Goal: Information Seeking & Learning: Learn about a topic

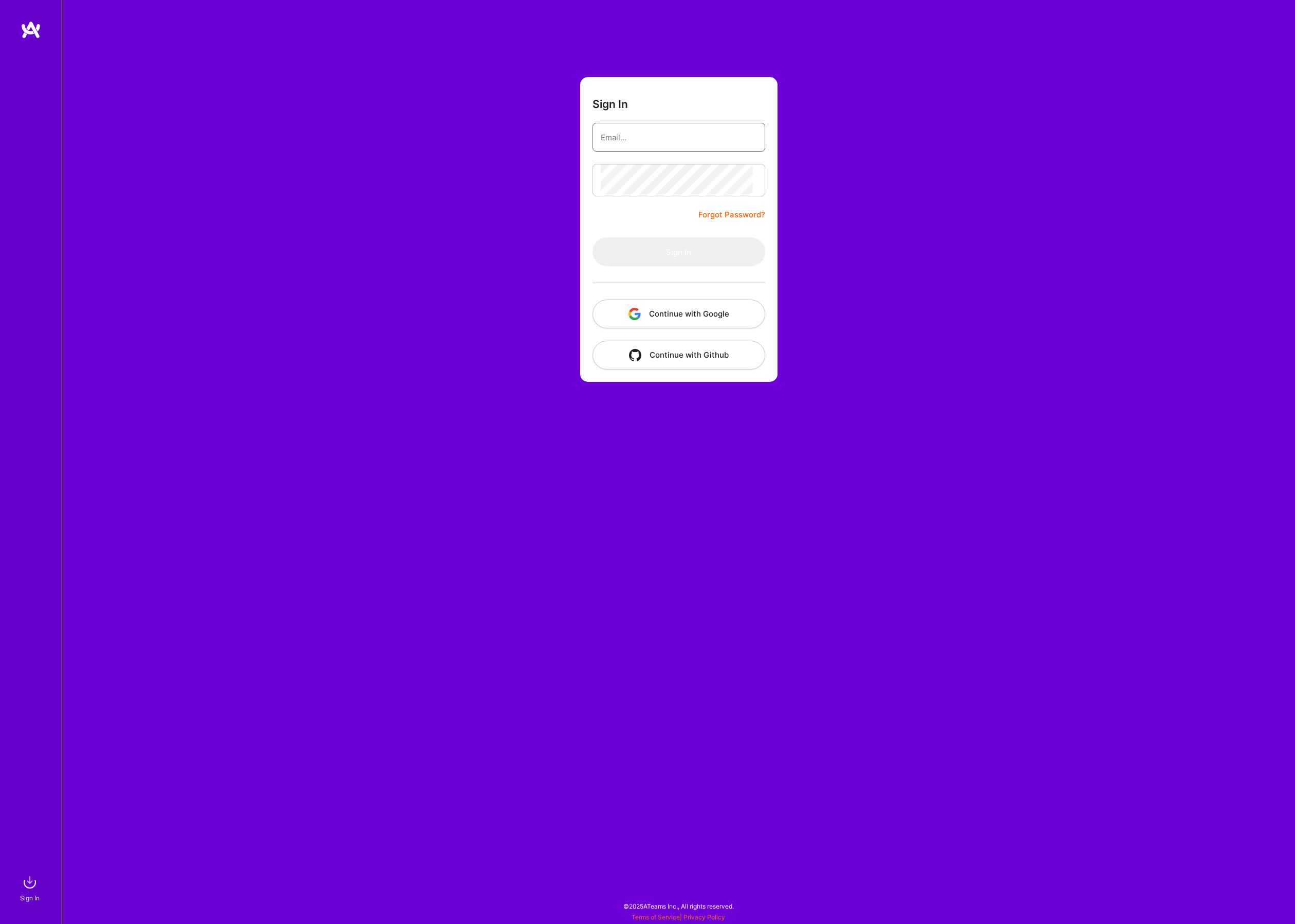
type input "Christopher.pruijsen@gmail.com"
click at [679, 266] on button "Sign In" at bounding box center [679, 252] width 173 height 29
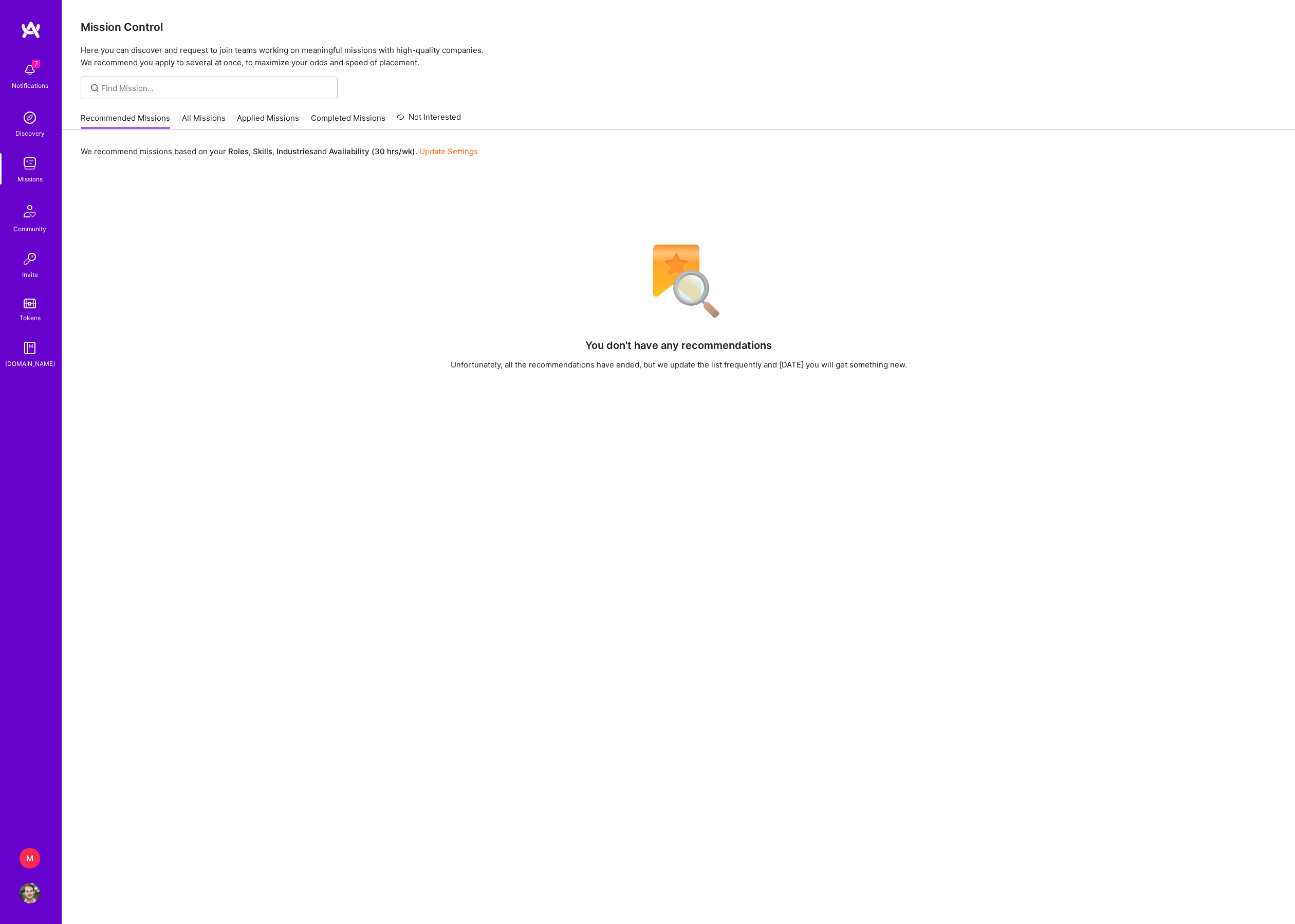
click at [30, 73] on img at bounding box center [29, 69] width 21 height 21
click at [31, 70] on div "7 Notifications Discovery Missions Community Invite Tokens A.Guide" at bounding box center [31, 214] width 62 height 312
click at [32, 68] on img at bounding box center [29, 69] width 21 height 21
click at [32, 68] on div "7 Notifications Discovery Missions Community Invite Tokens A.Guide" at bounding box center [31, 214] width 62 height 312
click at [226, 129] on link "All Missions" at bounding box center [203, 121] width 44 height 17
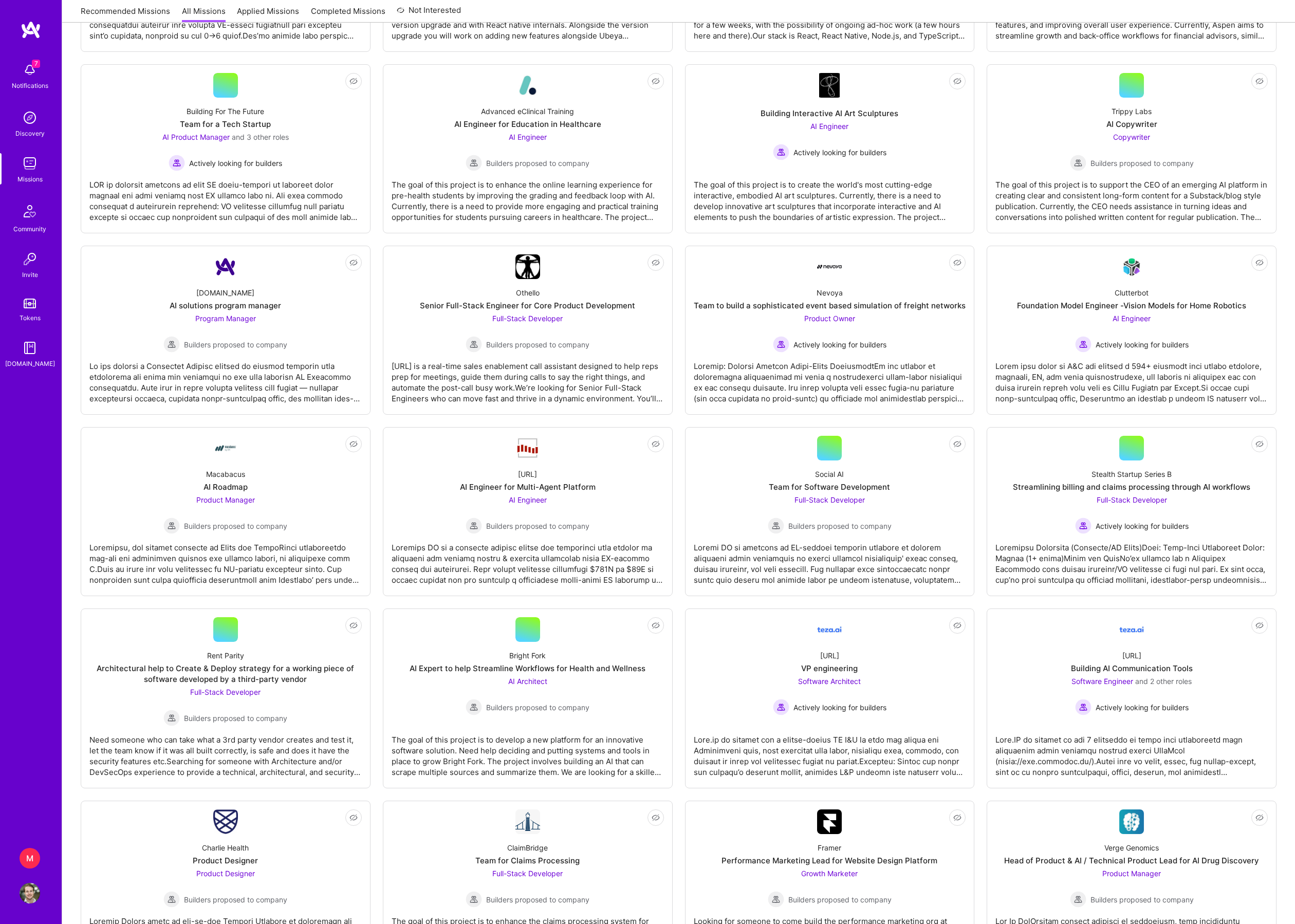
scroll to position [849, 0]
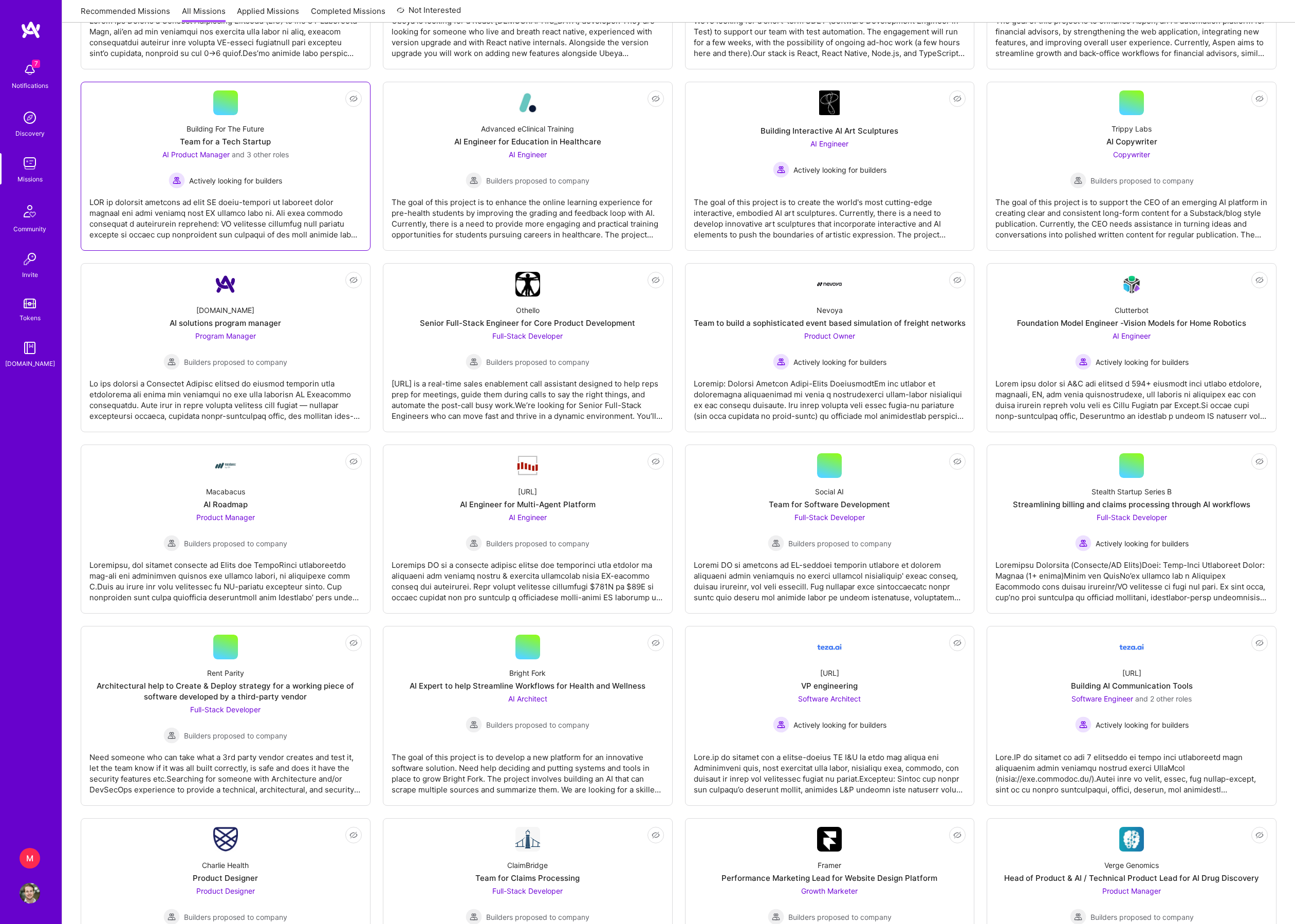
click at [258, 186] on span "Actively looking for builders" at bounding box center [236, 181] width 93 height 11
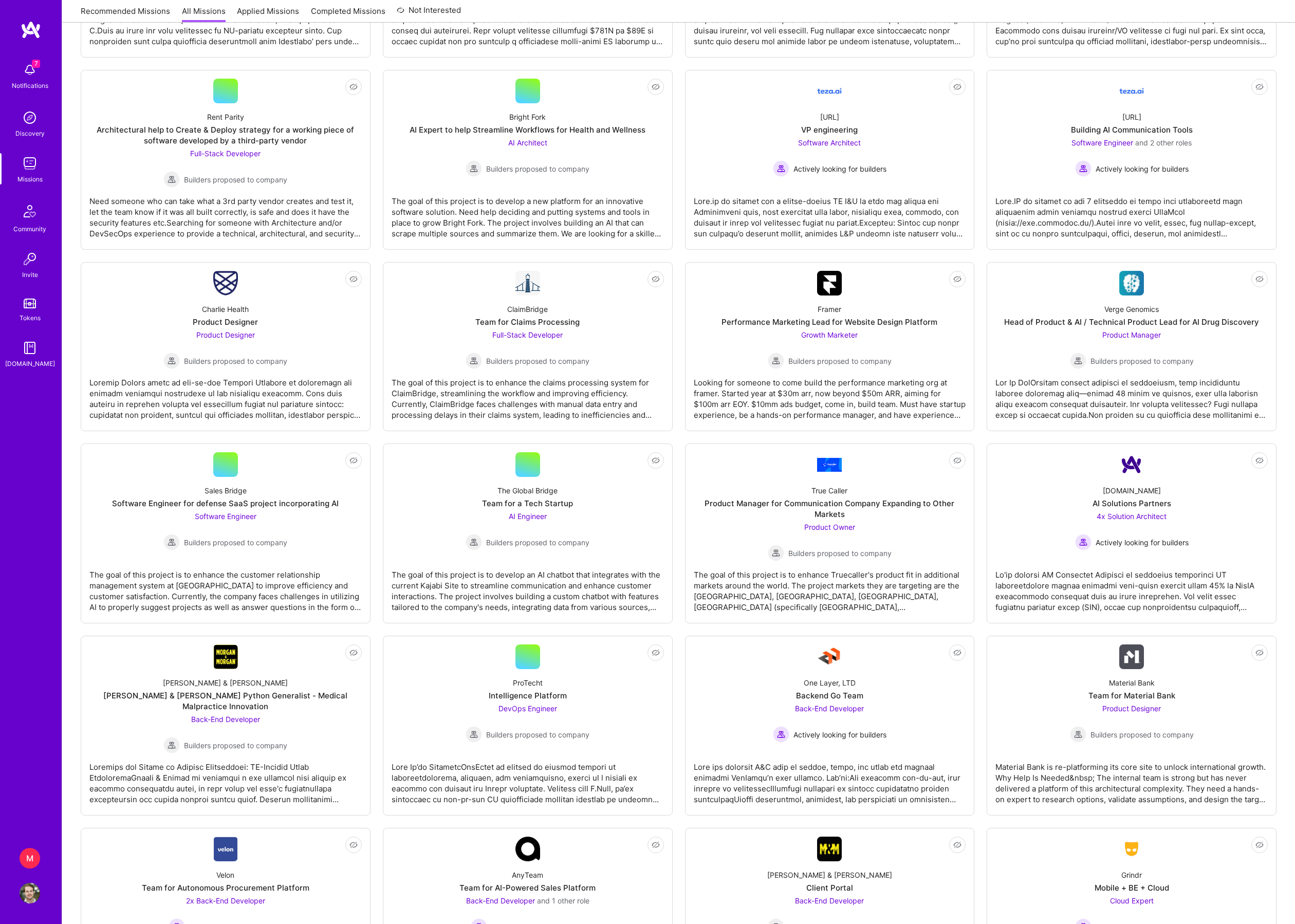
scroll to position [1408, 0]
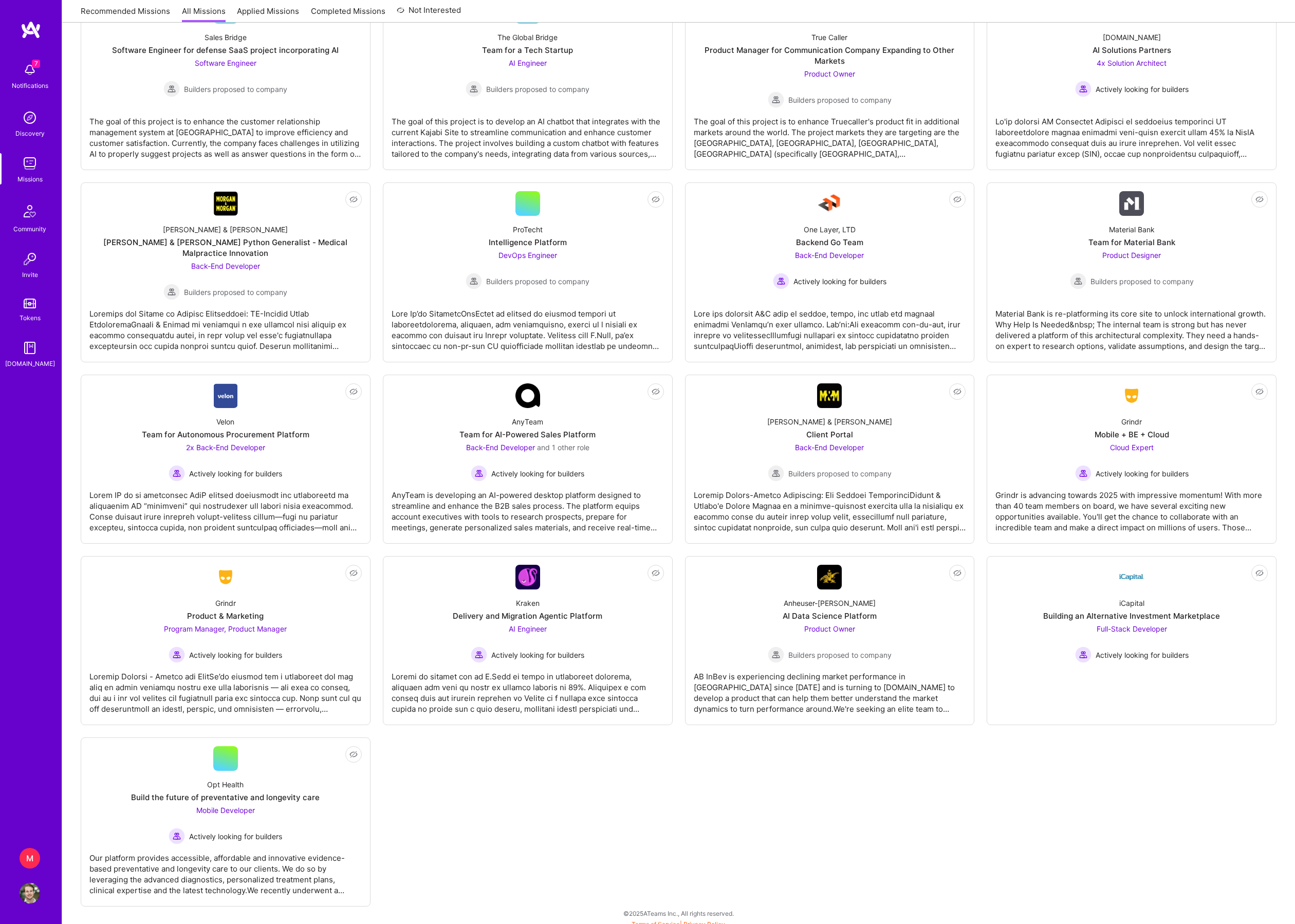
scroll to position [1856, 0]
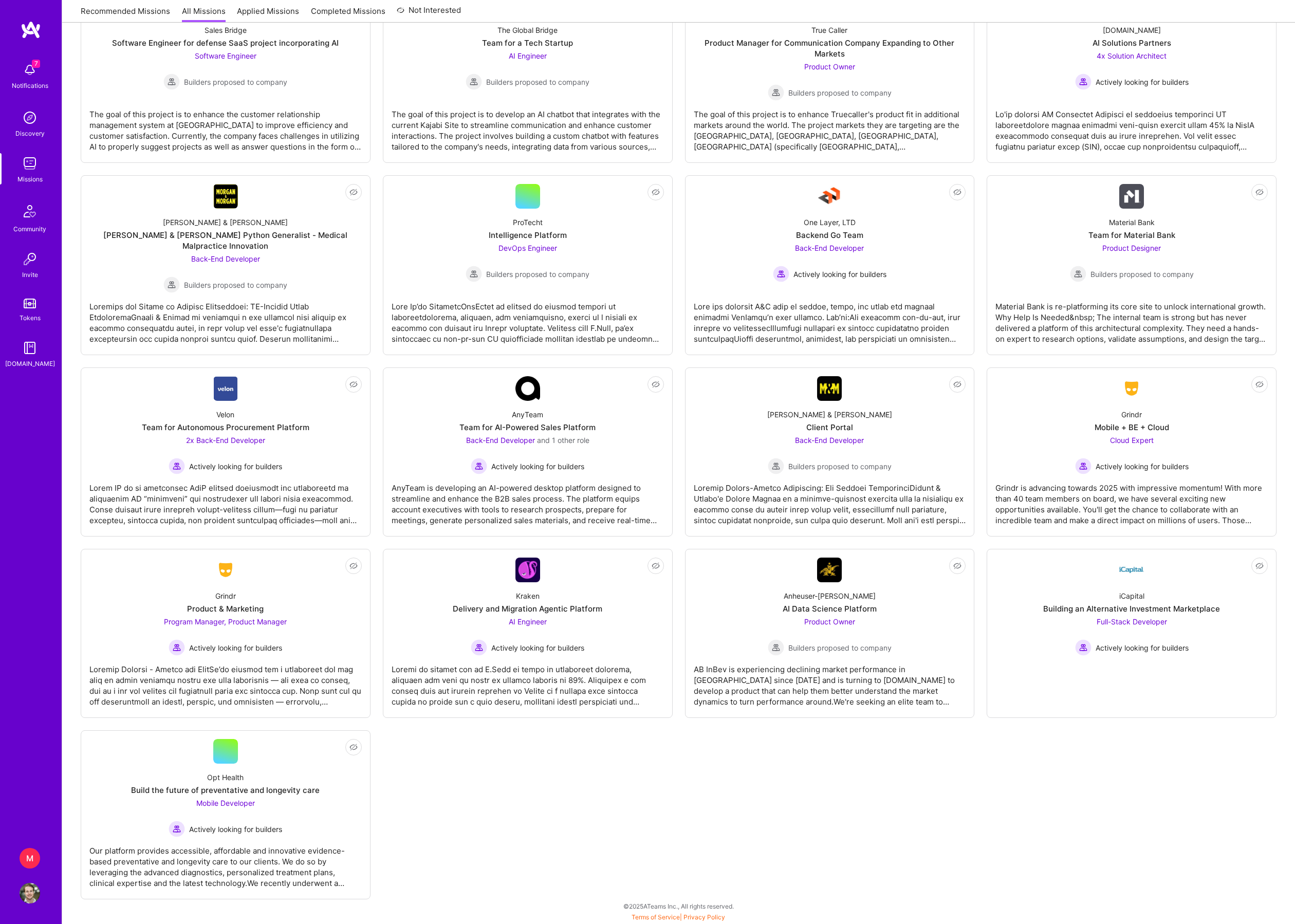
scroll to position [2121, 0]
click at [732, 582] on div "Anheuser-Busch AI Data Science Platform Product Owner Builders proposed to comp…" at bounding box center [830, 619] width 272 height 74
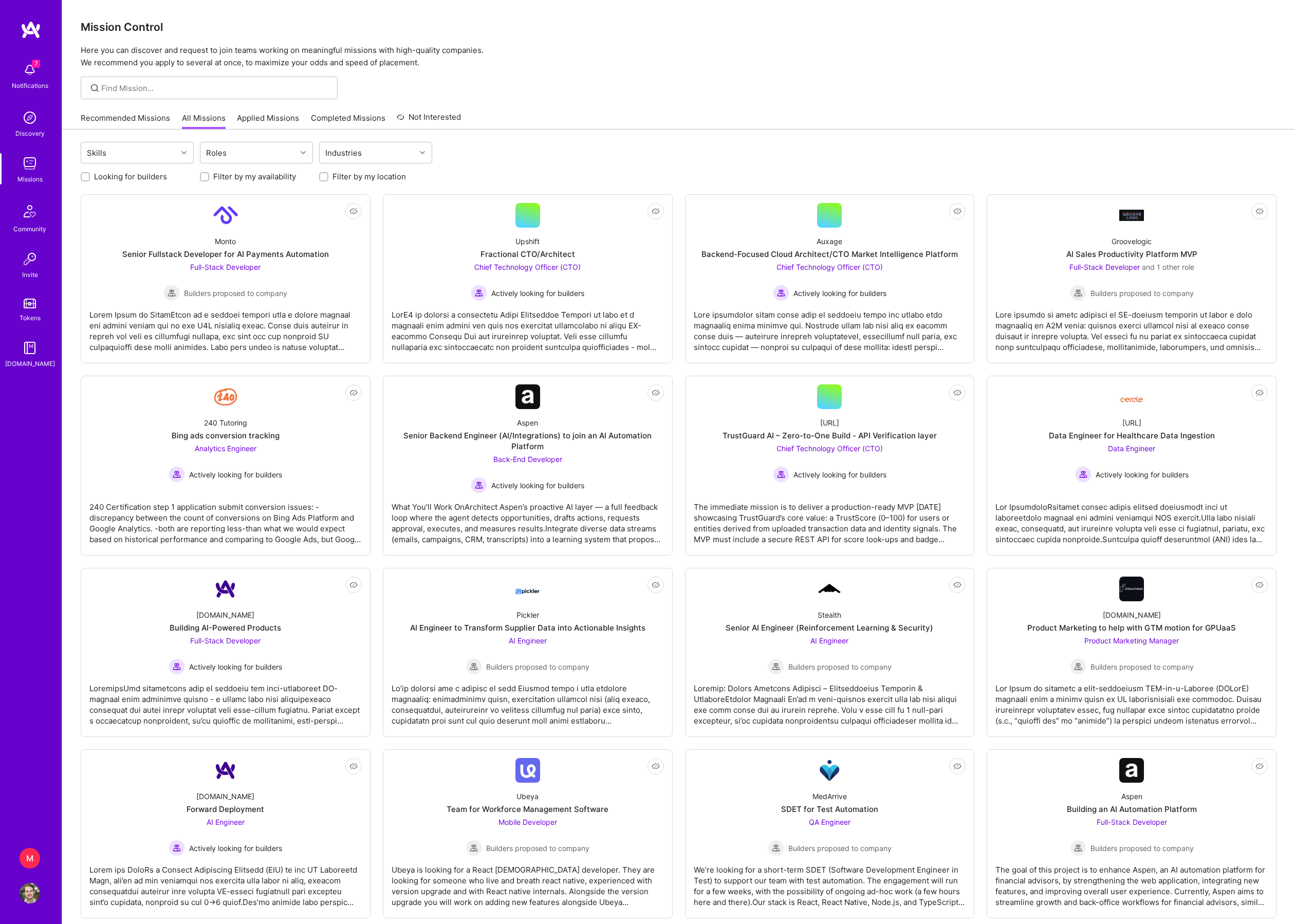
scroll to position [0, 0]
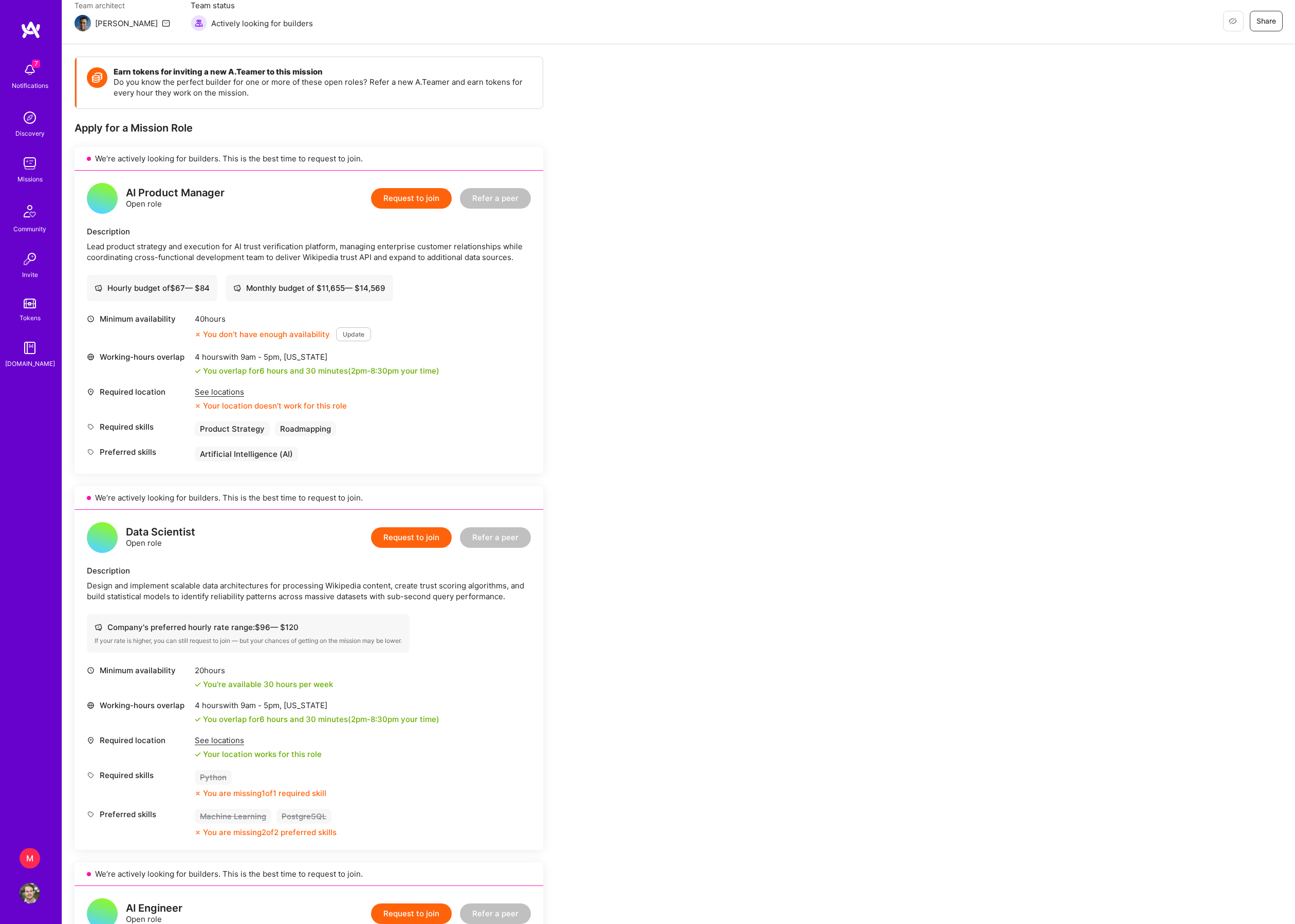
scroll to position [103, 0]
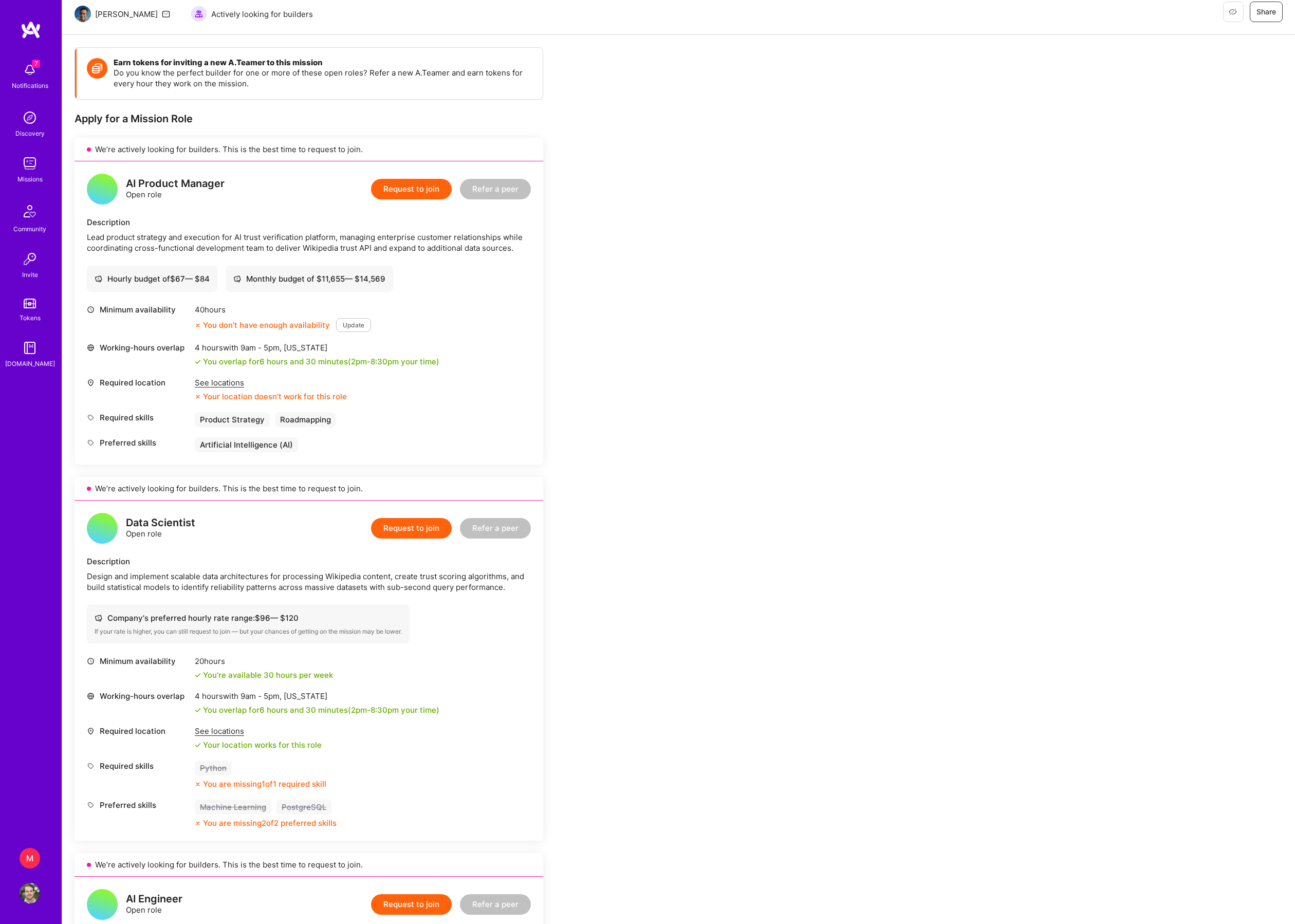
click at [242, 388] on div "See locations" at bounding box center [271, 382] width 152 height 11
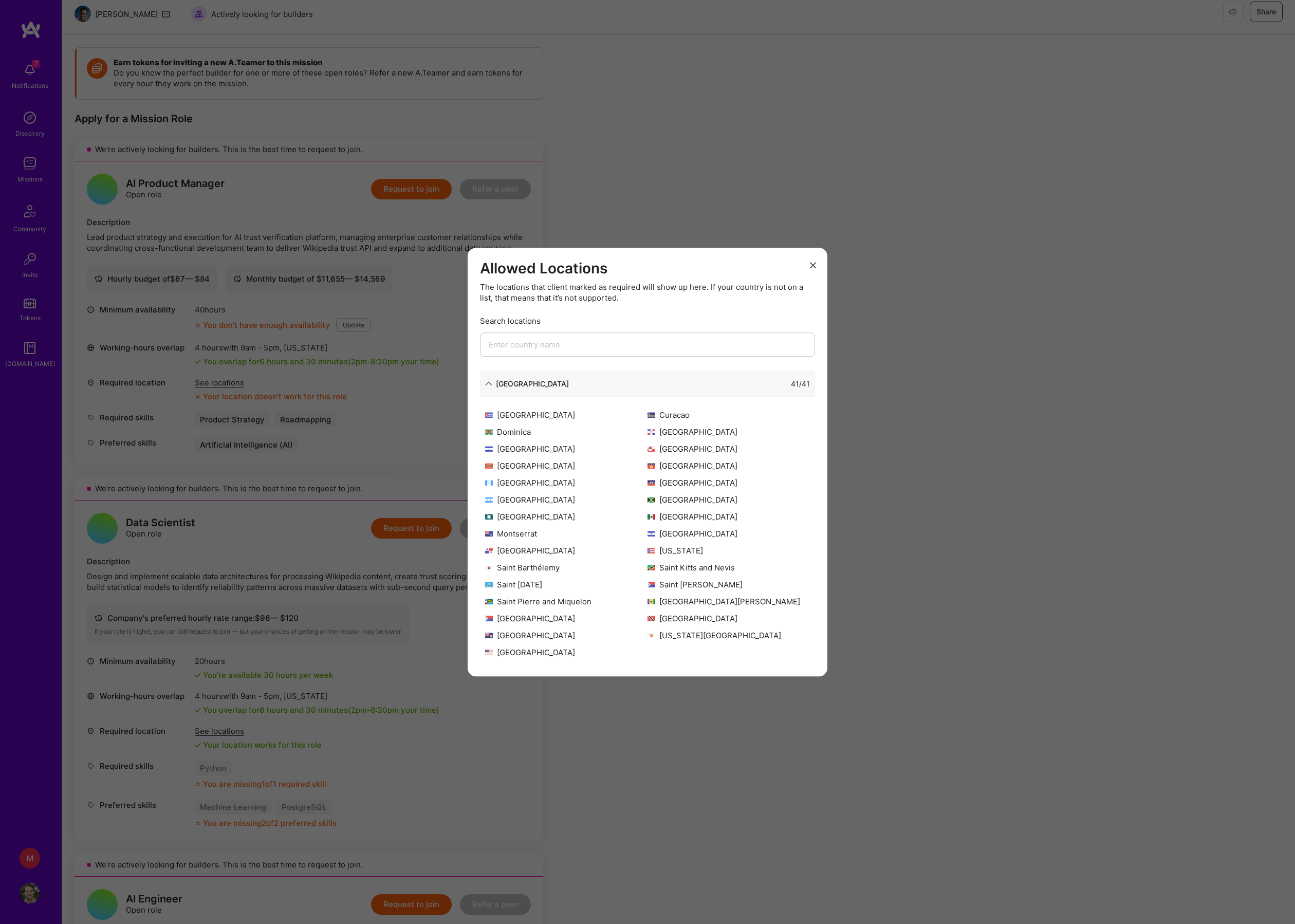
scroll to position [132, 0]
click at [928, 301] on div "Allowed Locations The locations that client marked as required will show up her…" at bounding box center [648, 462] width 1295 height 924
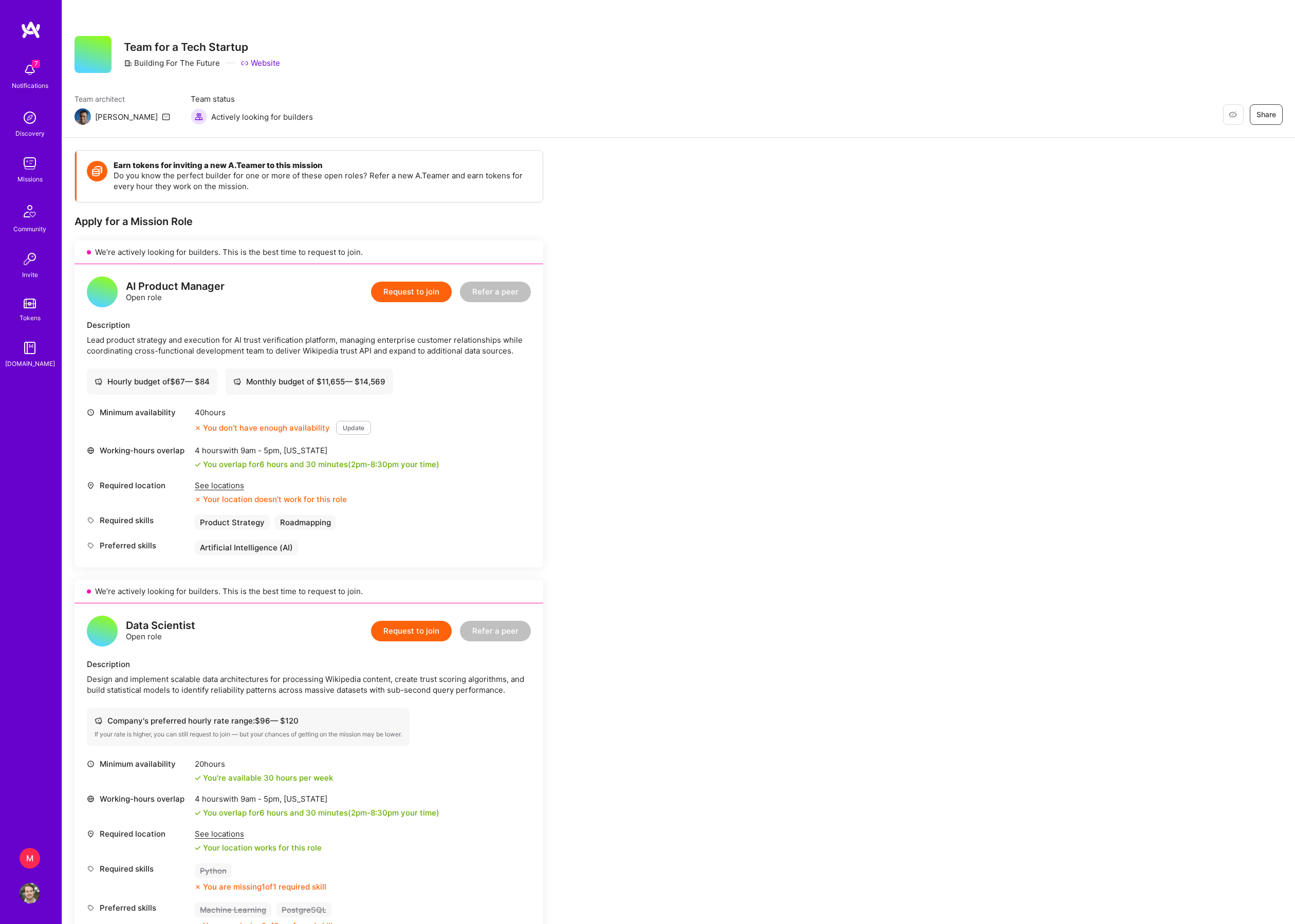
scroll to position [0, 0]
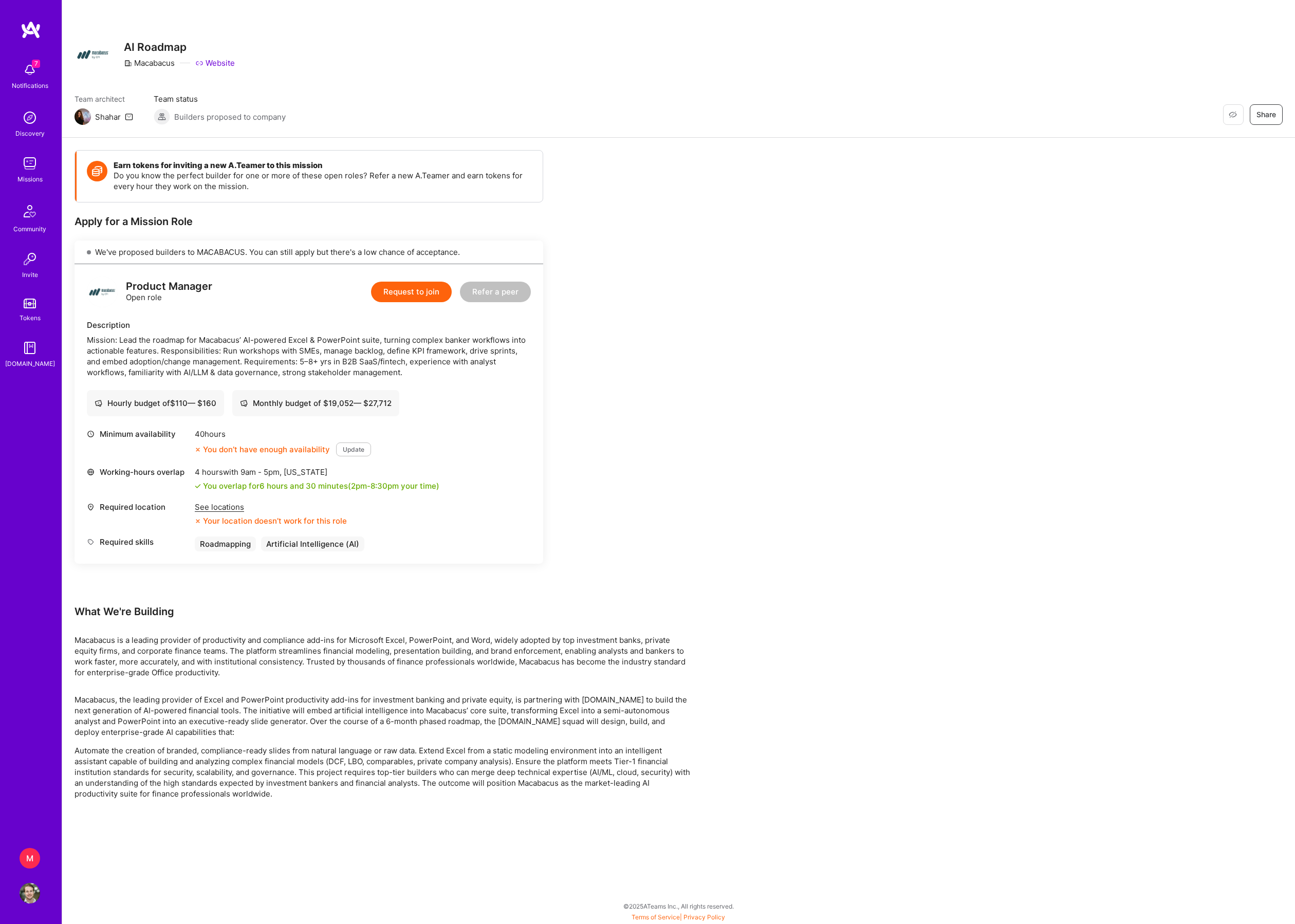
scroll to position [2, 0]
click at [231, 512] on div "See locations" at bounding box center [271, 507] width 152 height 11
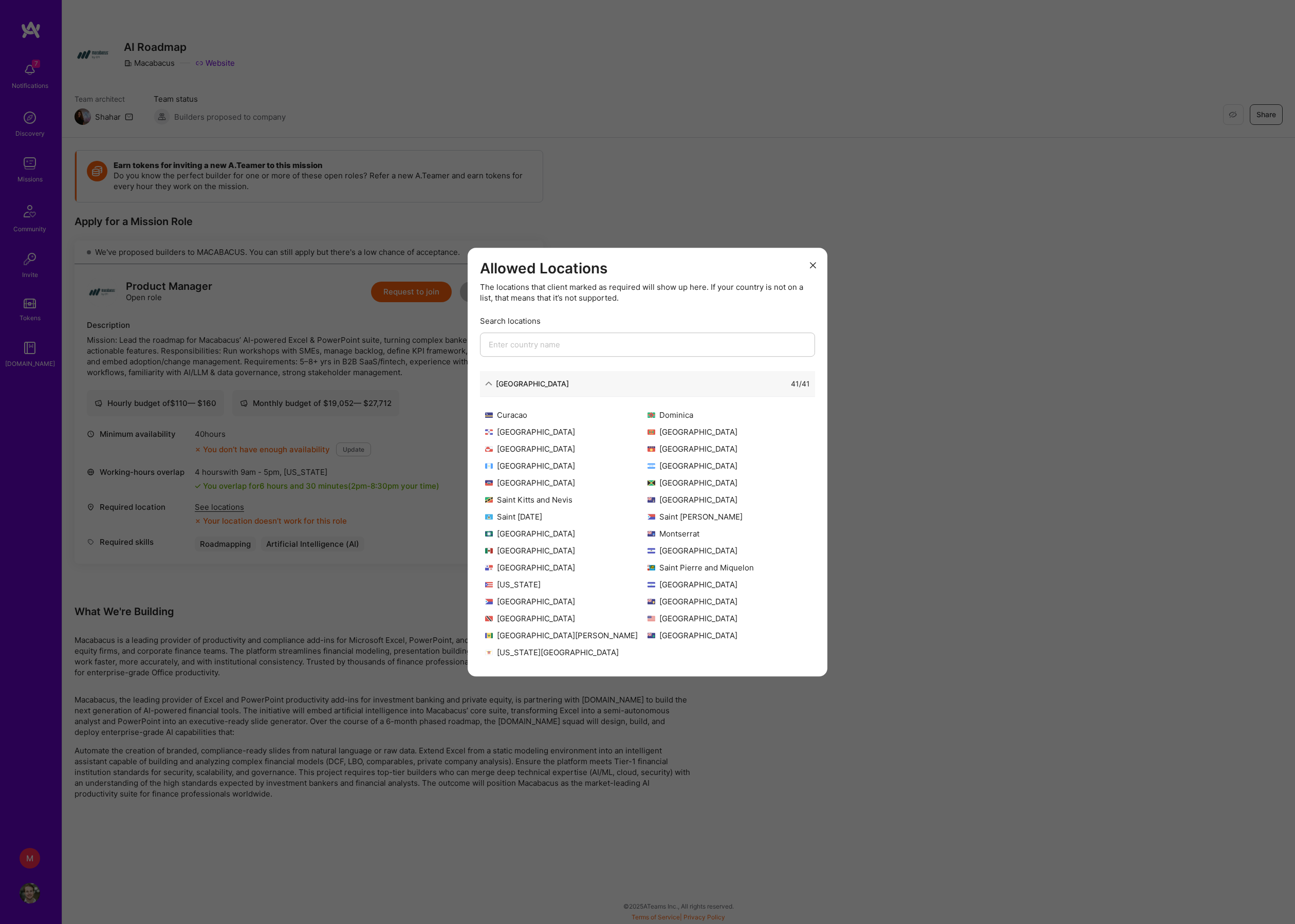
scroll to position [132, 0]
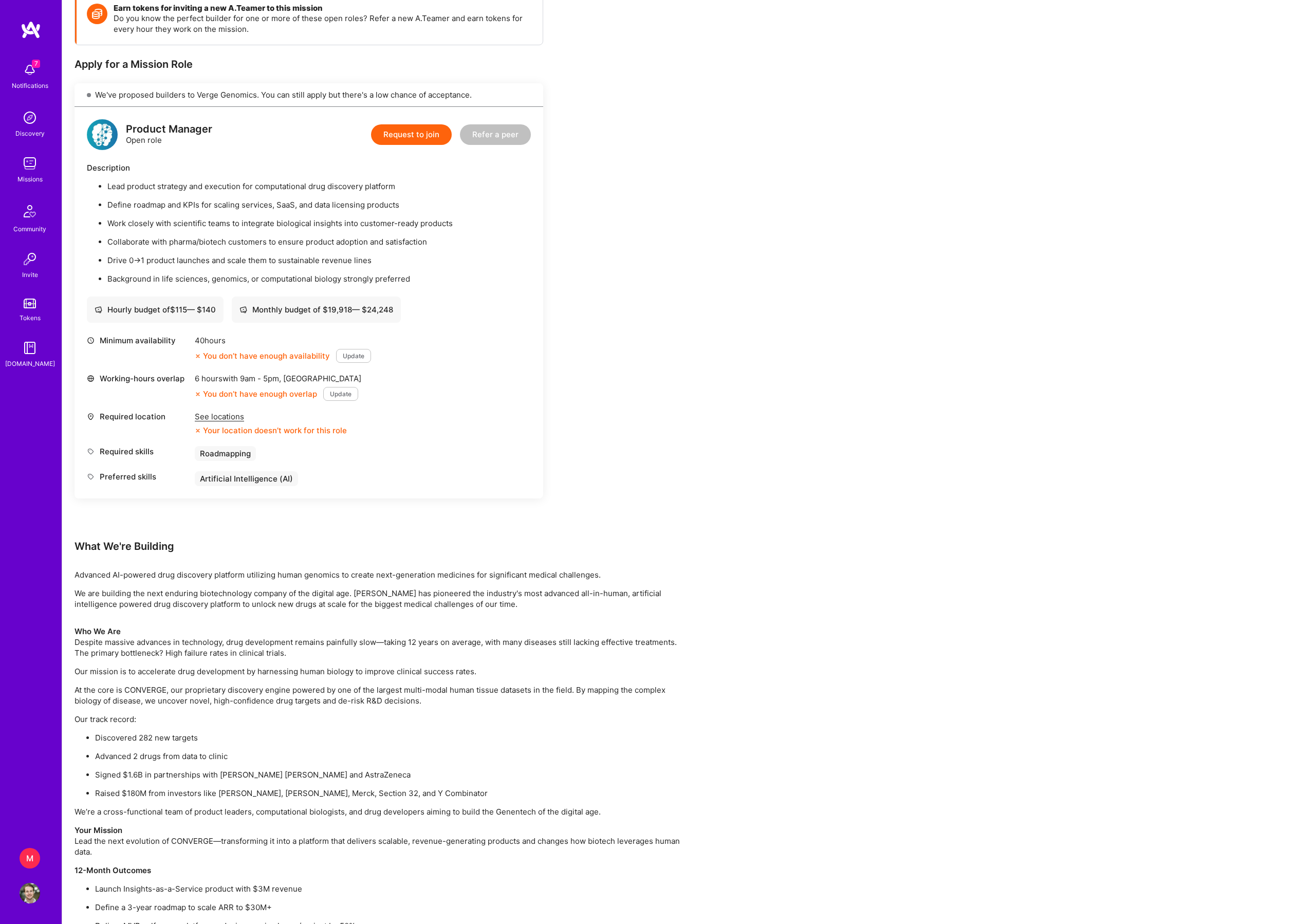
scroll to position [157, 0]
click at [245, 422] on div "See locations" at bounding box center [271, 416] width 152 height 11
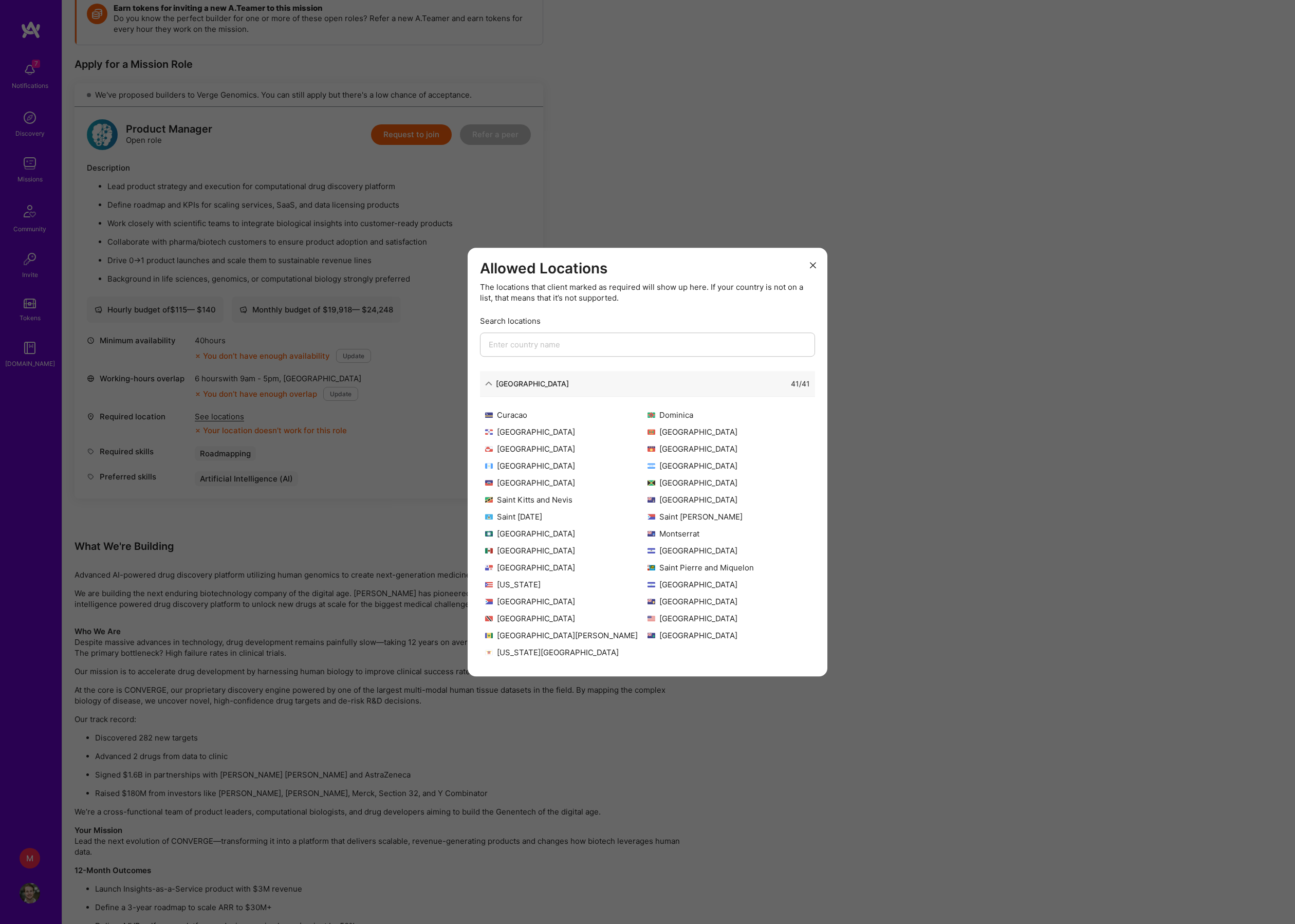
scroll to position [132, 0]
click at [835, 221] on div "Allowed Locations The locations that client marked as required will show up her…" at bounding box center [648, 462] width 1295 height 924
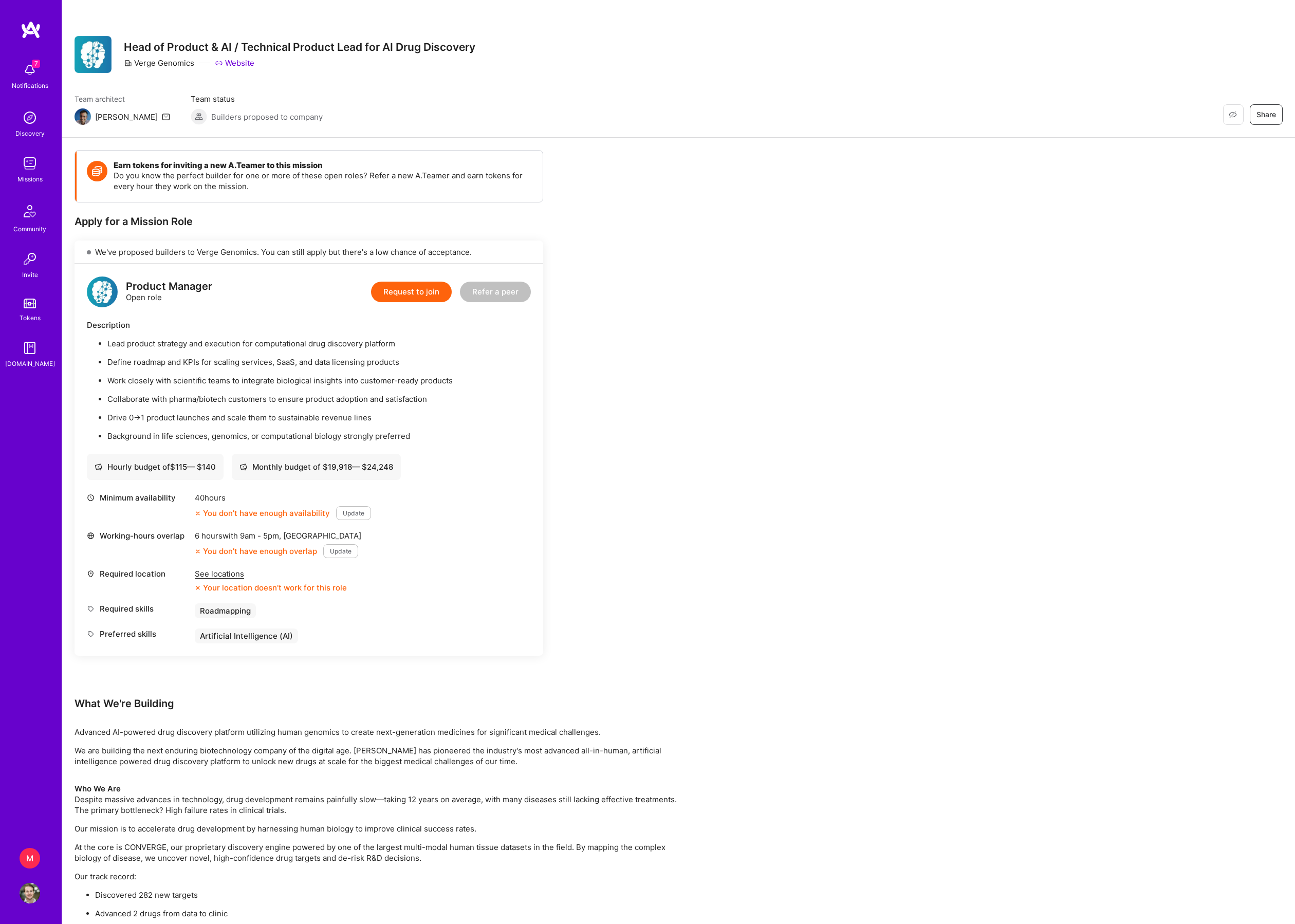
scroll to position [0, 0]
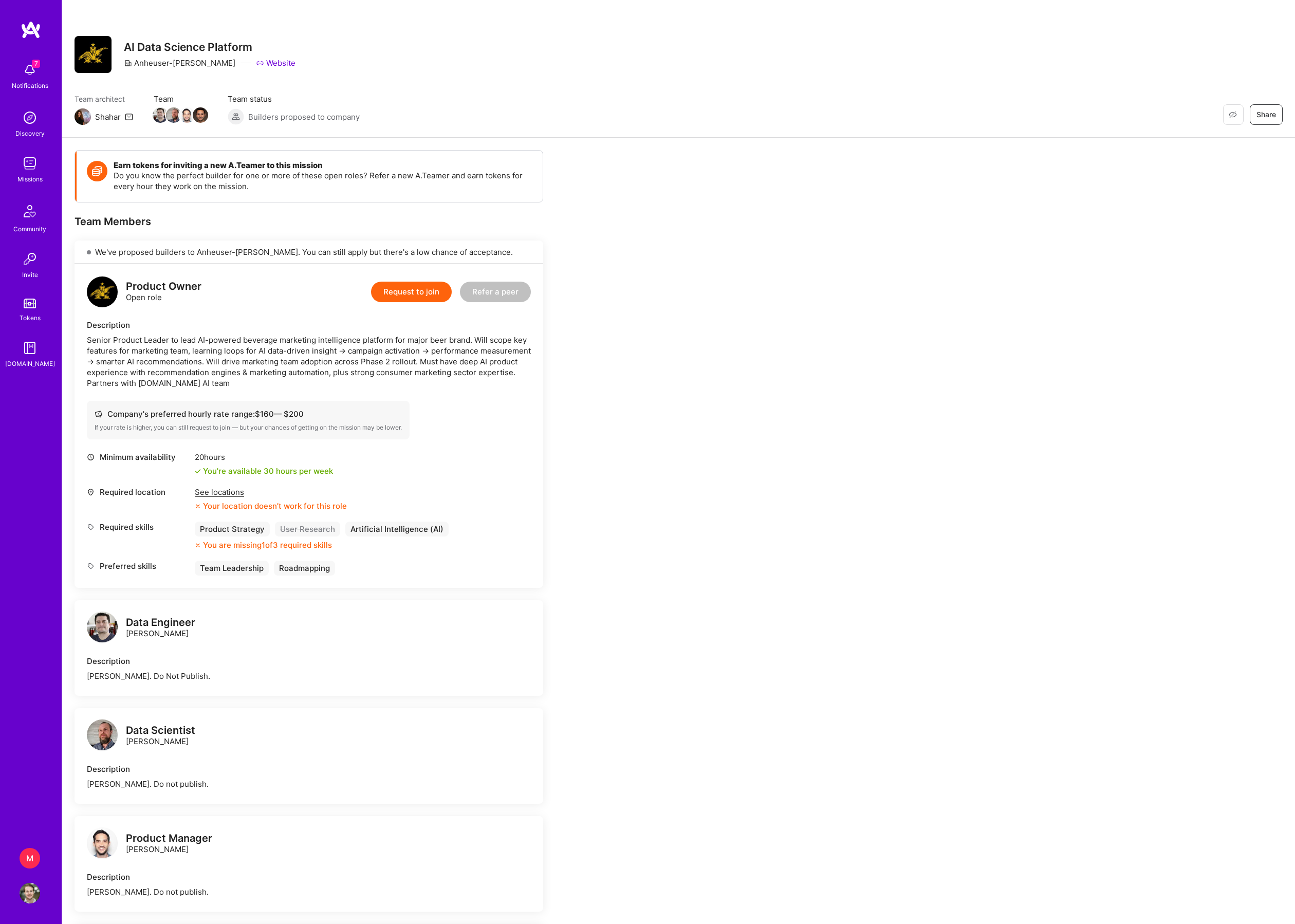
click at [227, 498] on div "See locations" at bounding box center [271, 492] width 152 height 11
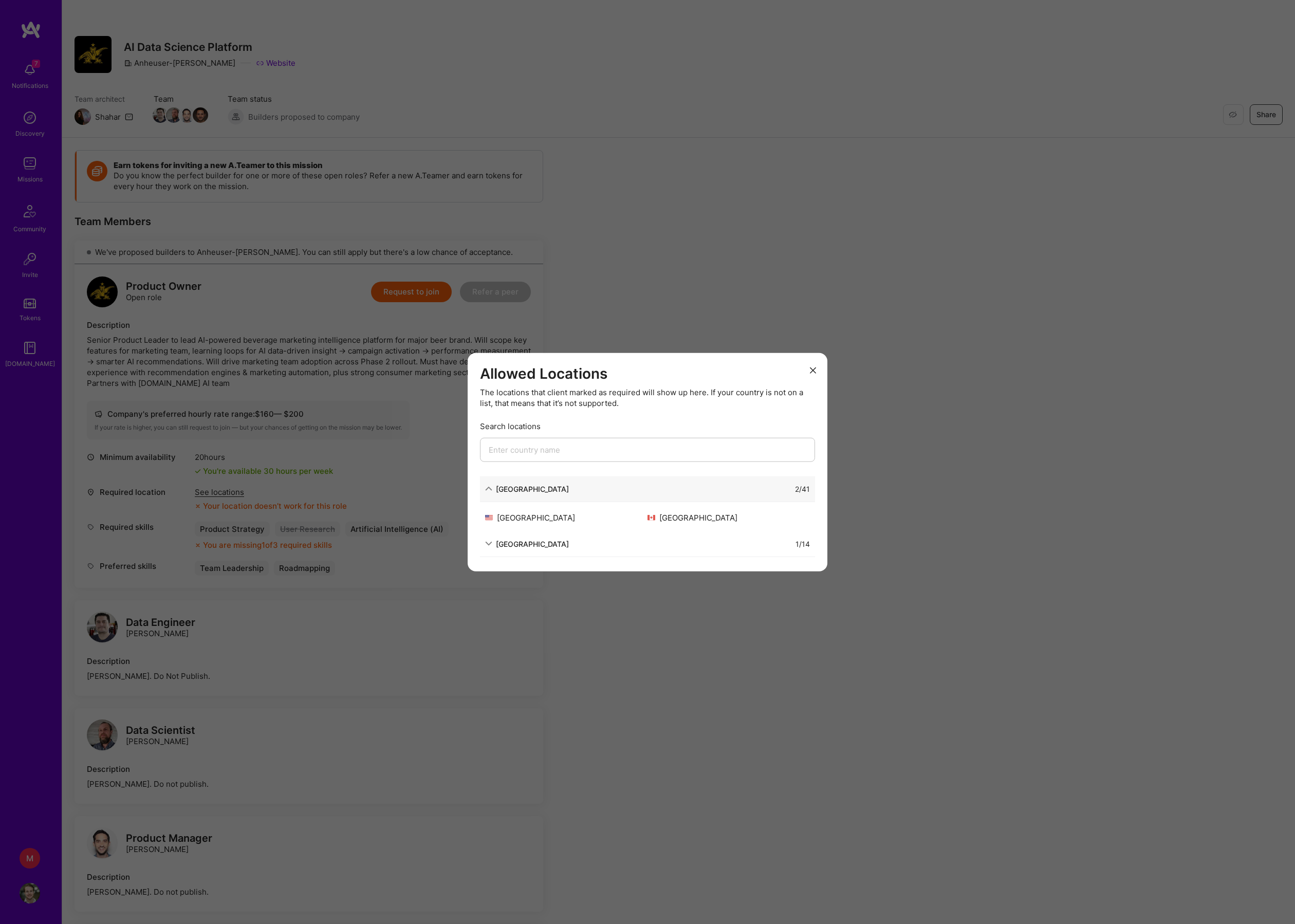
click at [589, 601] on div "Allowed Locations The locations that client marked as required will show up her…" at bounding box center [648, 462] width 1295 height 924
